Goal: Check status: Check status

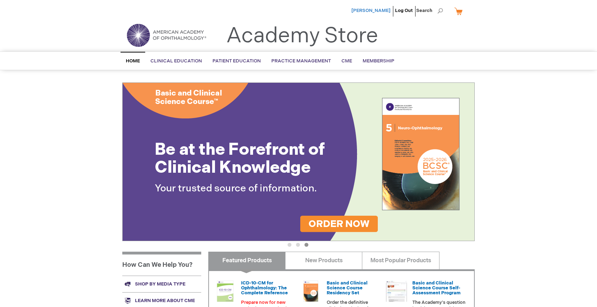
click at [382, 9] on span "[PERSON_NAME]" at bounding box center [370, 11] width 39 height 6
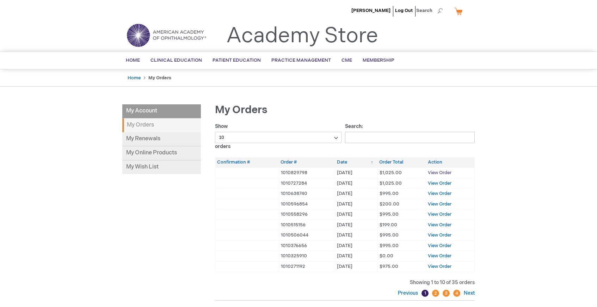
click at [441, 171] on span "View Order" at bounding box center [440, 173] width 24 height 6
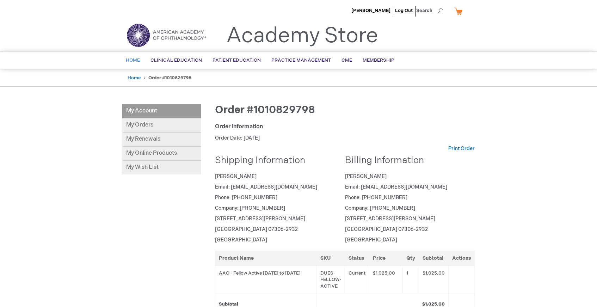
click at [135, 59] on span "Home" at bounding box center [133, 60] width 14 height 6
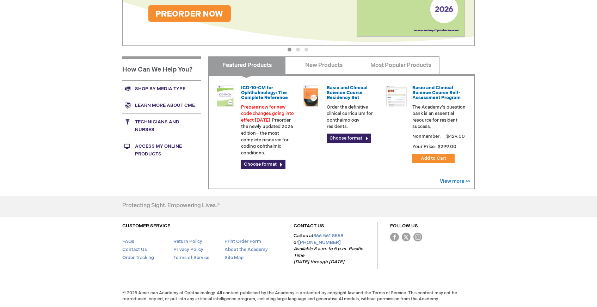
scroll to position [196, 0]
